Goal: Transaction & Acquisition: Complete application form

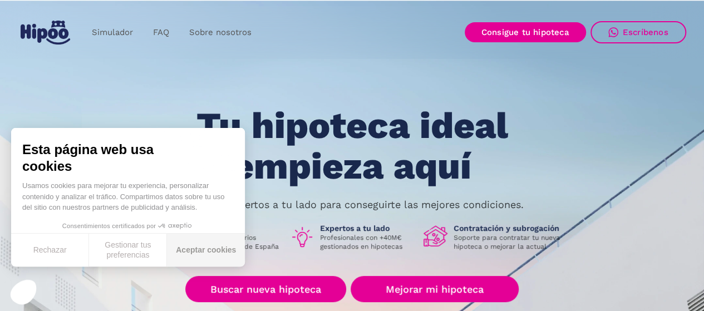
click at [207, 254] on button "Aceptar cookies" at bounding box center [206, 250] width 78 height 33
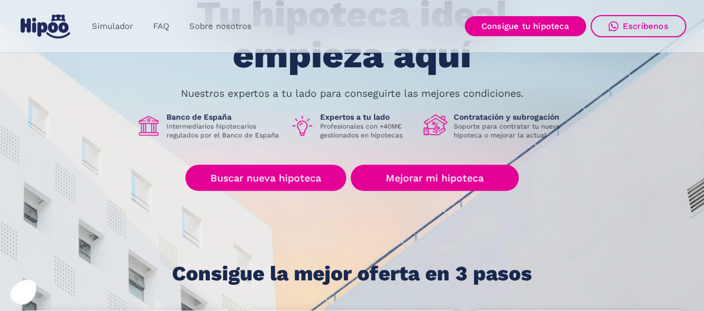
scroll to position [111, 0]
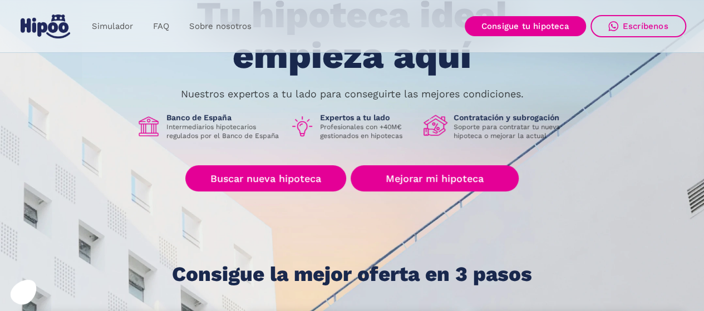
click at [435, 178] on link "Mejorar mi hipoteca" at bounding box center [435, 178] width 168 height 26
click at [273, 186] on link "Buscar nueva hipoteca" at bounding box center [265, 178] width 161 height 26
